Goal: Task Accomplishment & Management: Manage account settings

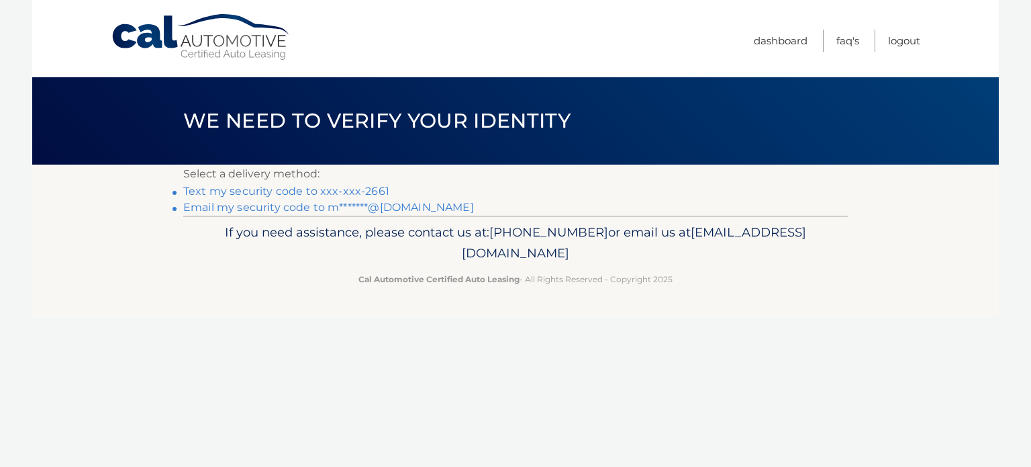
click at [254, 212] on link "Email my security code to m*******@[DOMAIN_NAME]" at bounding box center [328, 207] width 291 height 13
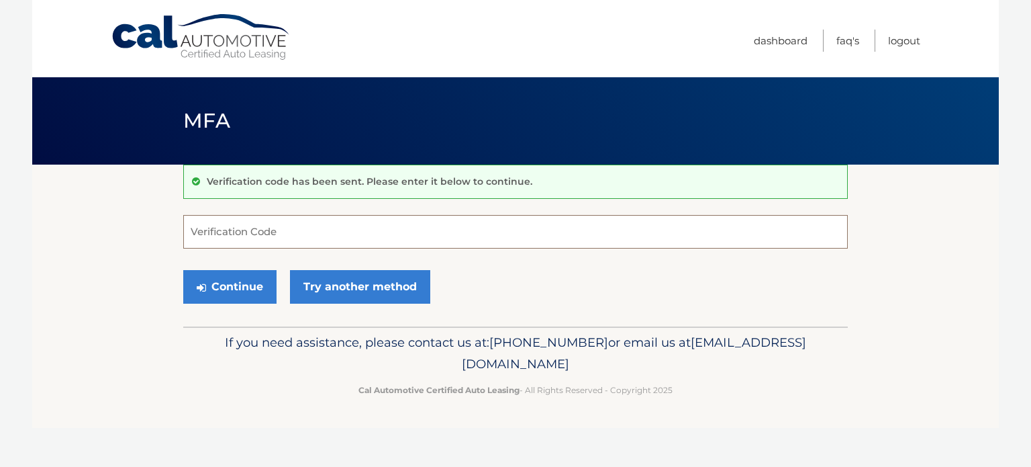
click at [225, 222] on input "Verification Code" at bounding box center [515, 232] width 665 height 34
paste input "995677"
click at [183, 270] on button "Continue" at bounding box center [229, 287] width 93 height 34
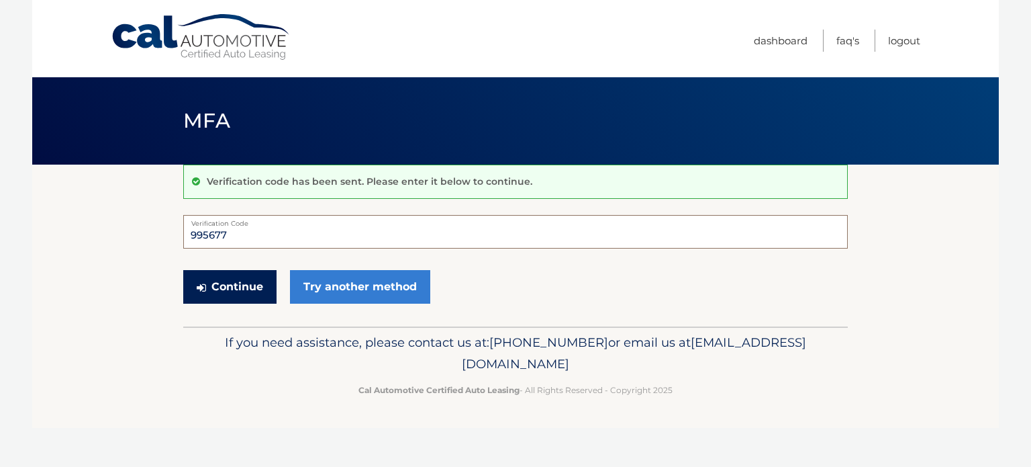
type input "995677"
click at [236, 276] on button "Continue" at bounding box center [229, 287] width 93 height 34
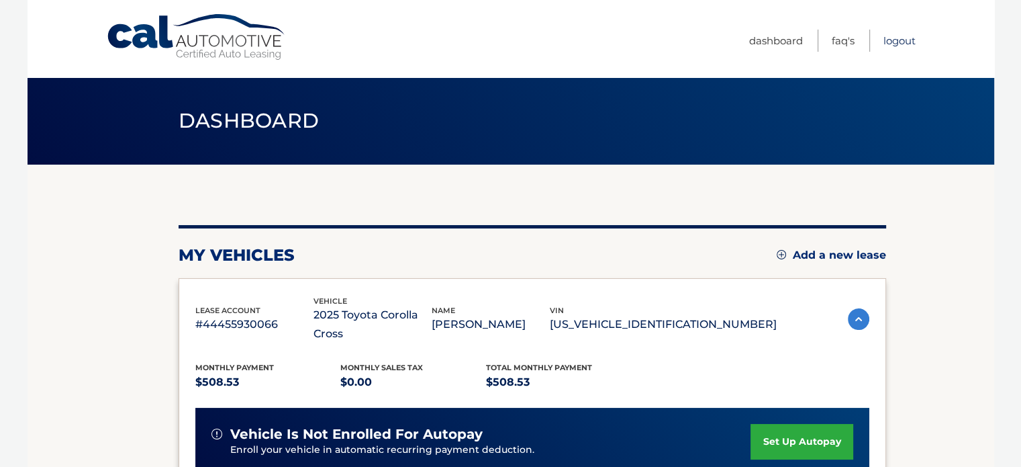
click at [904, 39] on link "Logout" at bounding box center [900, 41] width 32 height 22
